Goal: Task Accomplishment & Management: Manage account settings

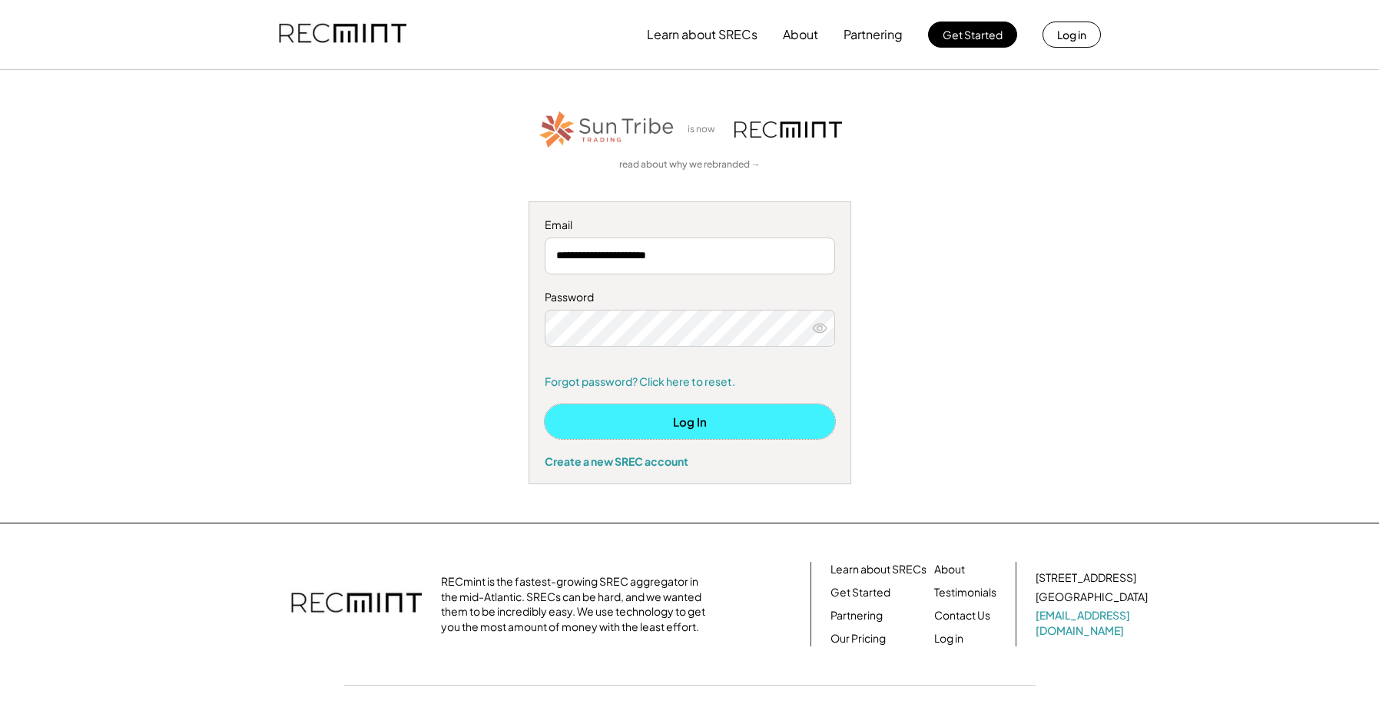
click at [690, 419] on button "Log In" at bounding box center [690, 421] width 290 height 35
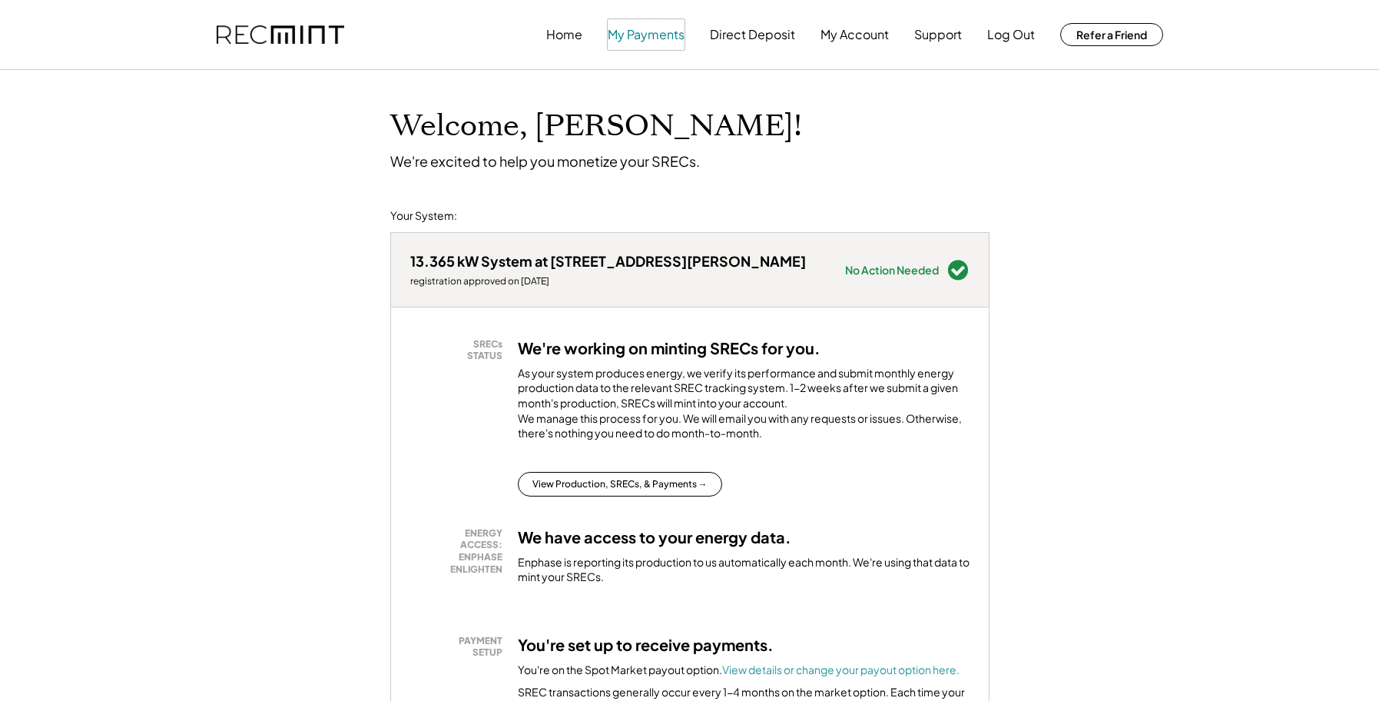
click at [638, 35] on button "My Payments" at bounding box center [646, 34] width 77 height 31
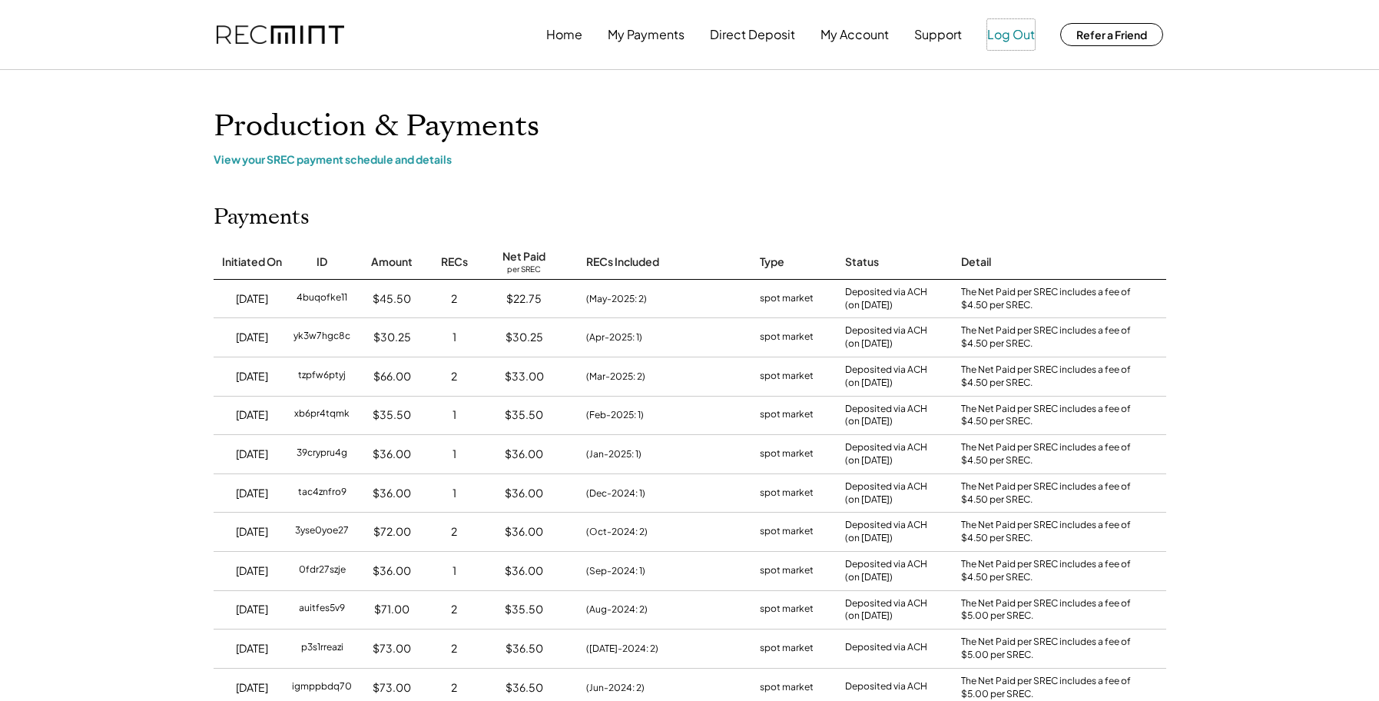
click at [1006, 33] on button "Log Out" at bounding box center [1011, 34] width 48 height 31
